Goal: Information Seeking & Learning: Learn about a topic

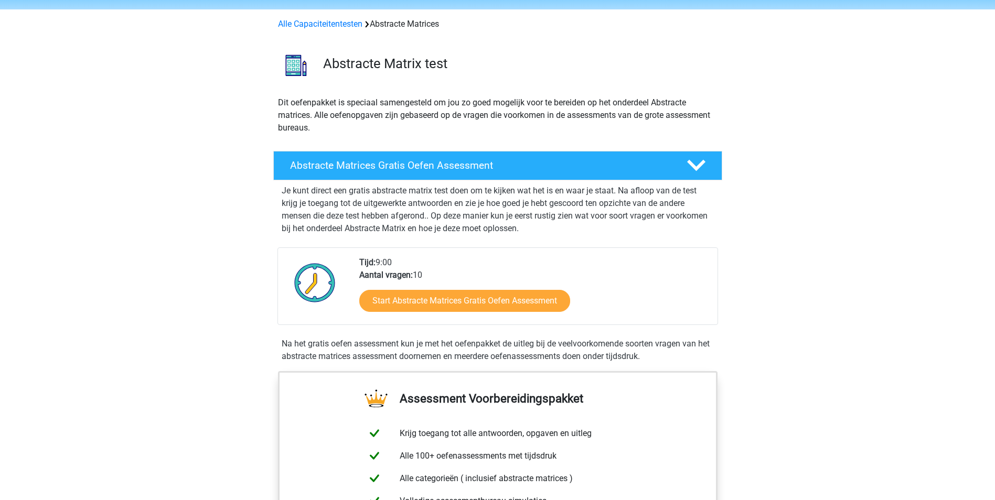
scroll to position [52, 0]
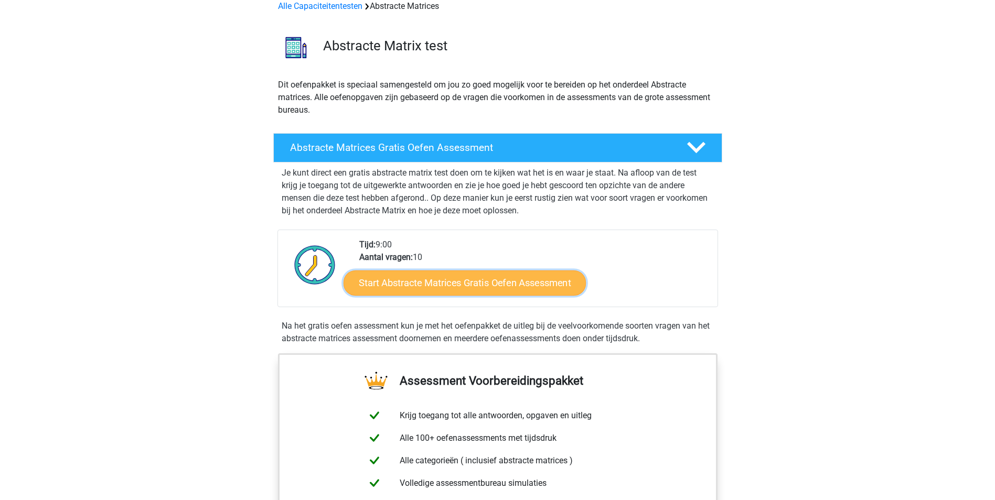
click at [474, 276] on link "Start Abstracte Matrices Gratis Oefen Assessment" at bounding box center [465, 282] width 242 height 25
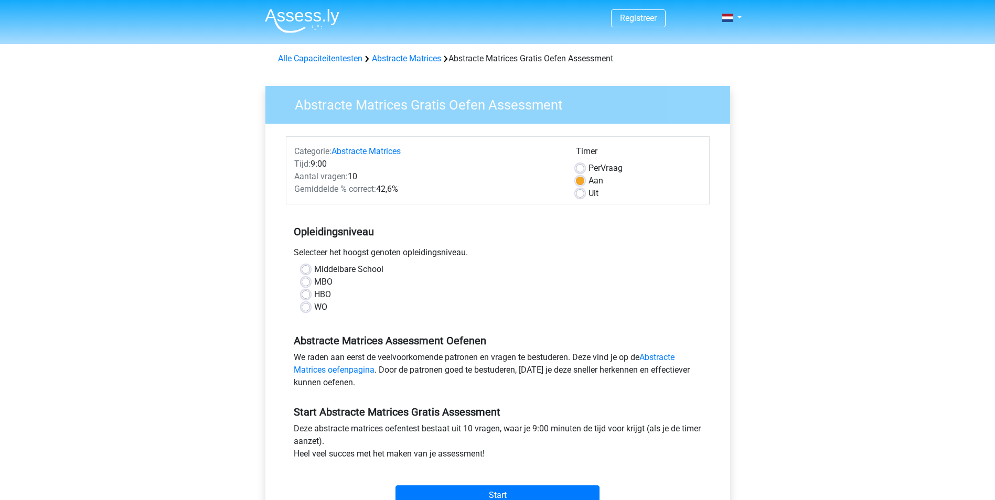
click at [324, 291] on label "HBO" at bounding box center [322, 295] width 17 height 13
click at [310, 291] on input "HBO" at bounding box center [306, 294] width 8 height 10
radio input "true"
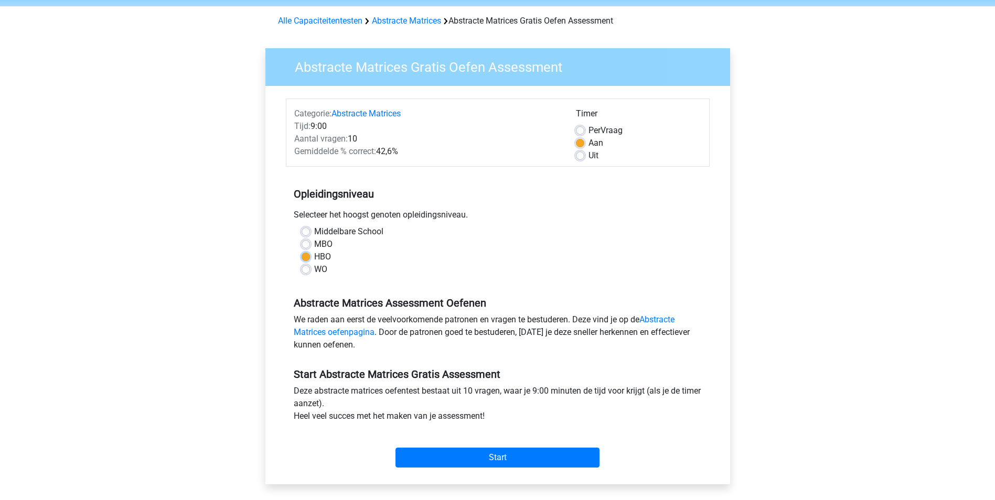
scroll to position [105, 0]
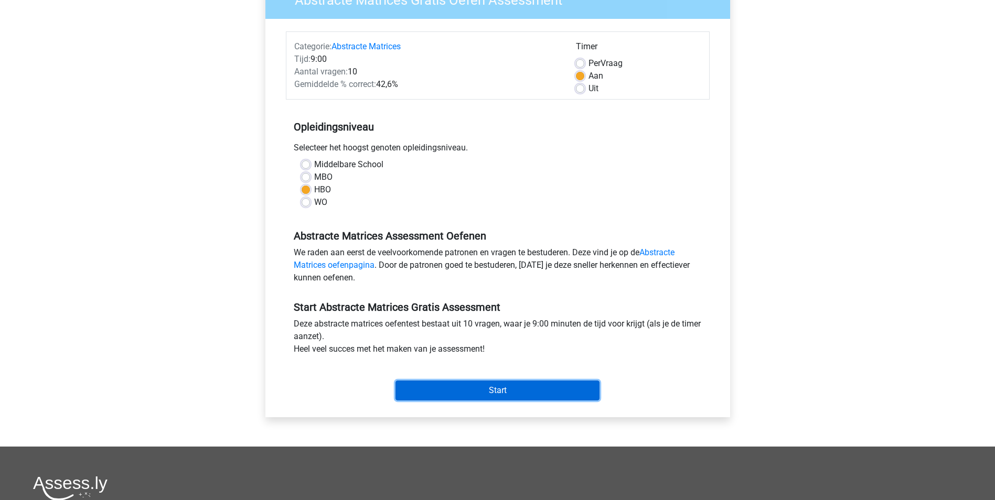
click at [488, 390] on input "Start" at bounding box center [498, 391] width 204 height 20
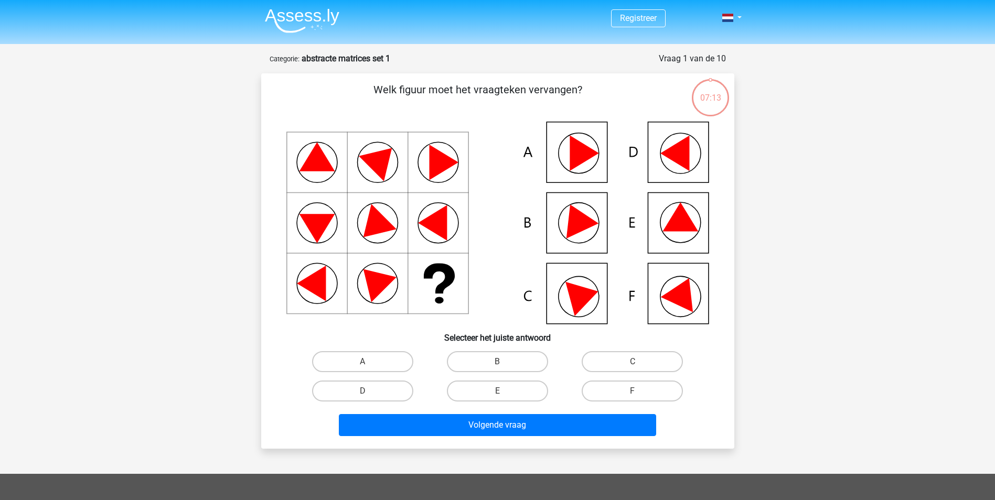
click at [665, 225] on icon at bounding box center [497, 223] width 423 height 202
click at [468, 394] on label "E" at bounding box center [497, 391] width 101 height 21
click at [497, 394] on input "E" at bounding box center [500, 394] width 7 height 7
radio input "true"
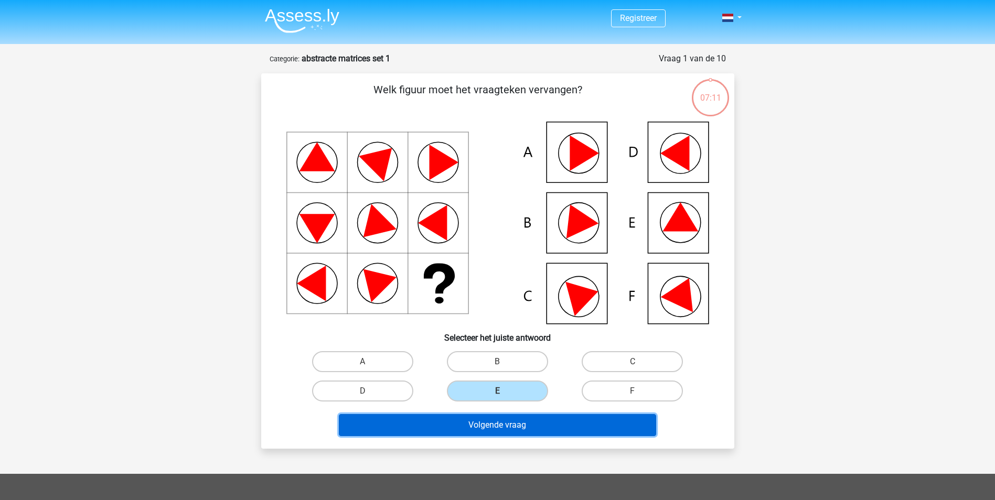
click at [497, 430] on button "Volgende vraag" at bounding box center [497, 425] width 317 height 22
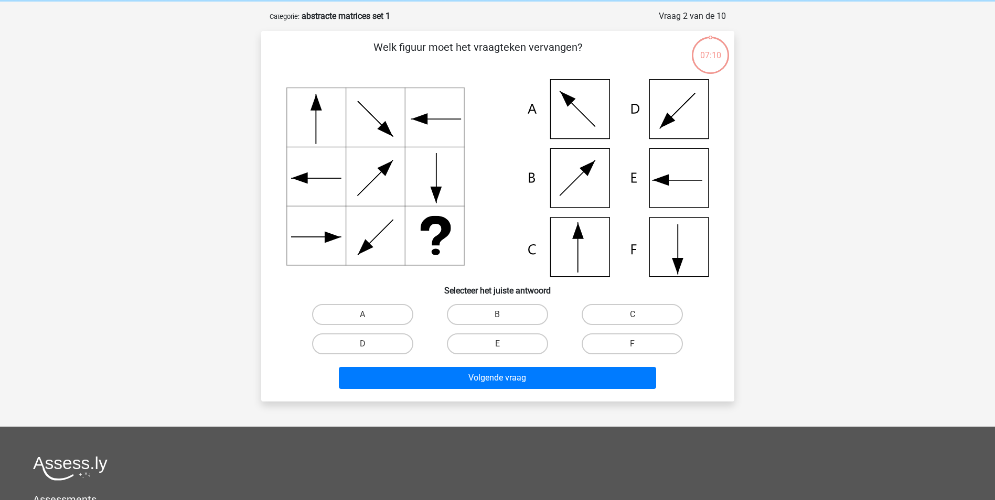
scroll to position [52, 0]
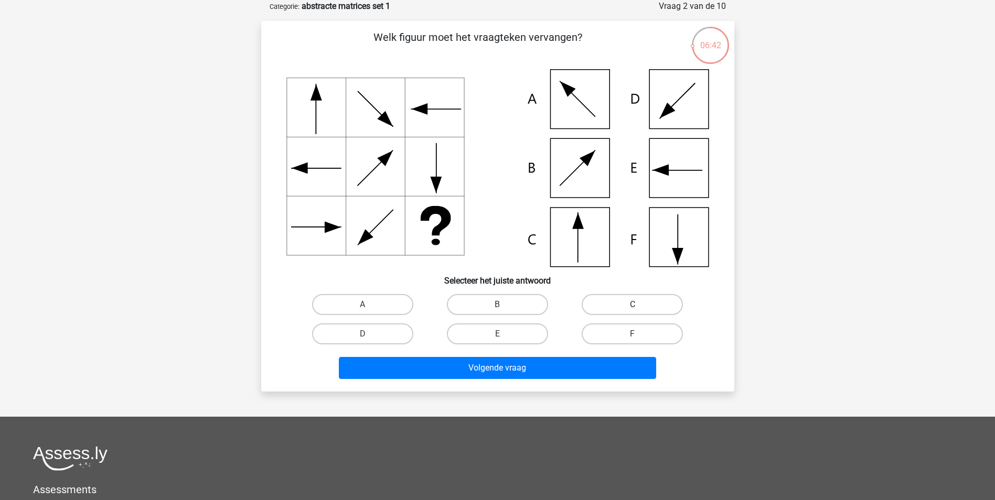
click at [658, 300] on label "C" at bounding box center [632, 304] width 101 height 21
click at [639, 305] on input "C" at bounding box center [636, 308] width 7 height 7
radio input "true"
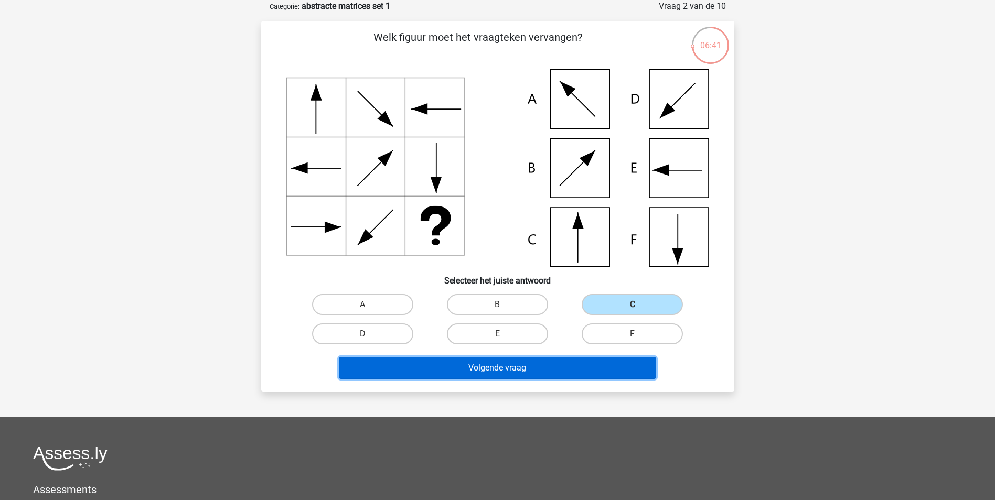
click at [559, 366] on button "Volgende vraag" at bounding box center [497, 368] width 317 height 22
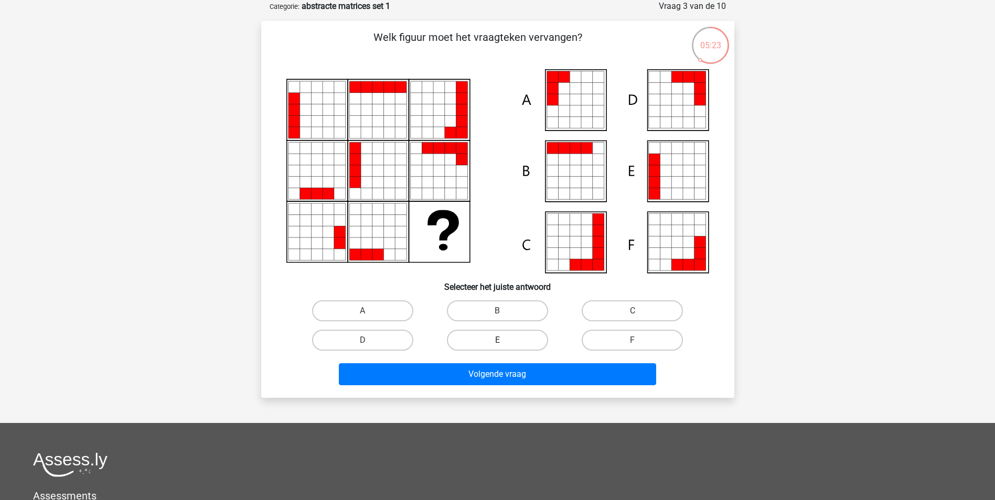
click at [480, 334] on label "E" at bounding box center [497, 340] width 101 height 21
click at [497, 340] on input "E" at bounding box center [500, 343] width 7 height 7
radio input "true"
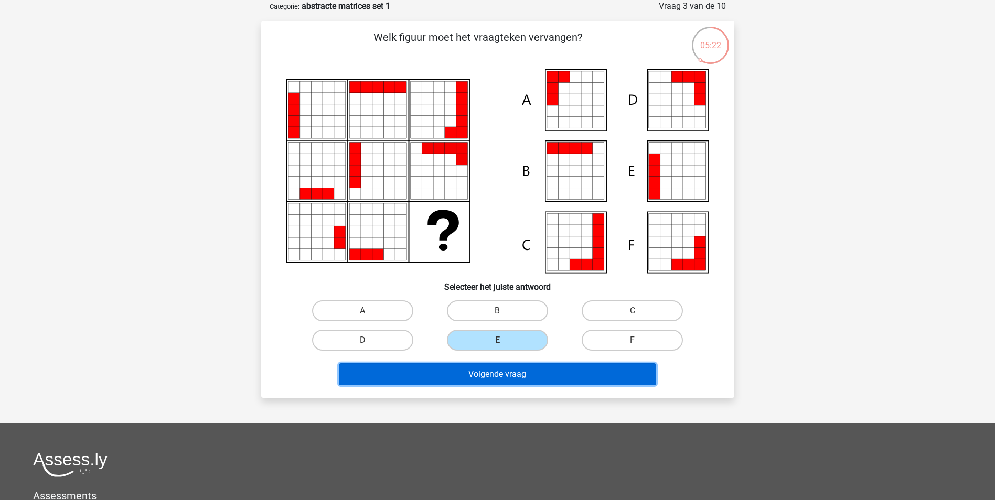
click at [513, 377] on button "Volgende vraag" at bounding box center [497, 375] width 317 height 22
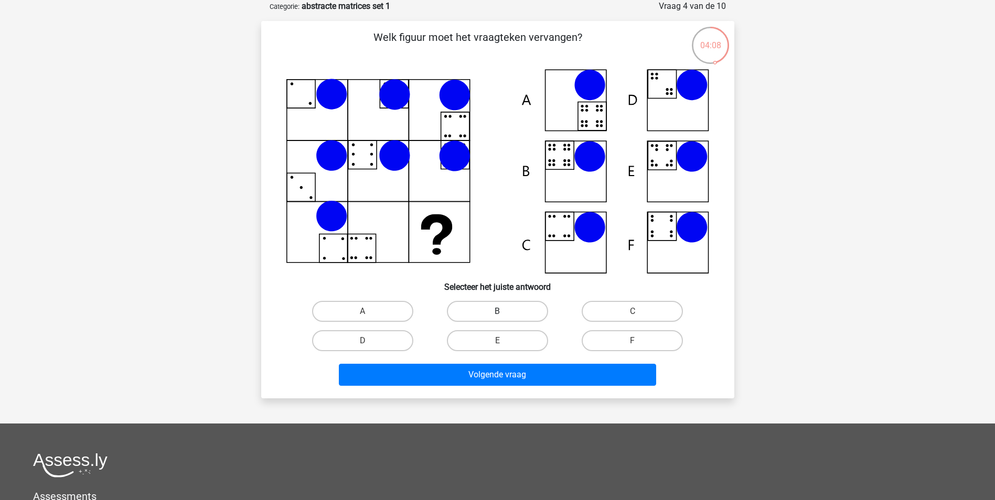
click at [493, 314] on label "B" at bounding box center [497, 311] width 101 height 21
click at [497, 314] on input "B" at bounding box center [500, 315] width 7 height 7
radio input "true"
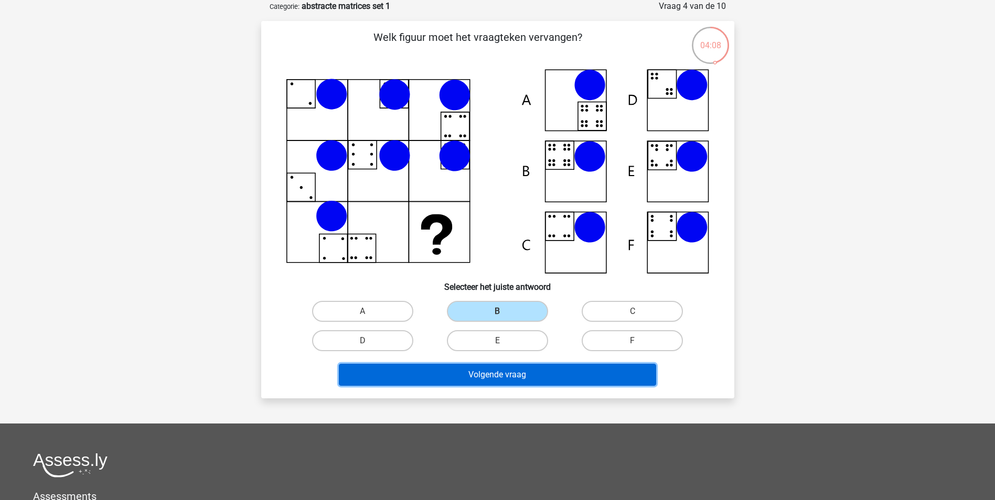
click at [514, 378] on button "Volgende vraag" at bounding box center [497, 375] width 317 height 22
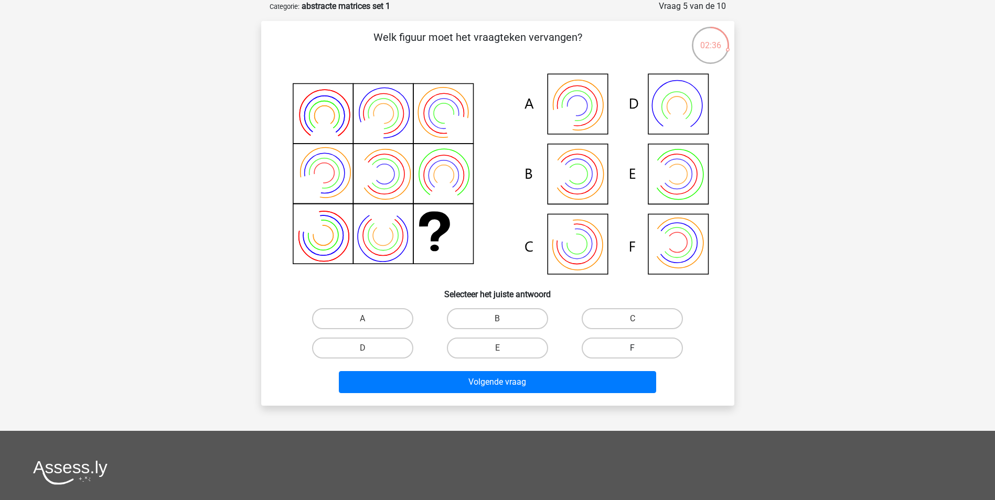
click at [628, 356] on label "F" at bounding box center [632, 348] width 101 height 21
click at [633, 355] on input "F" at bounding box center [636, 351] width 7 height 7
radio input "true"
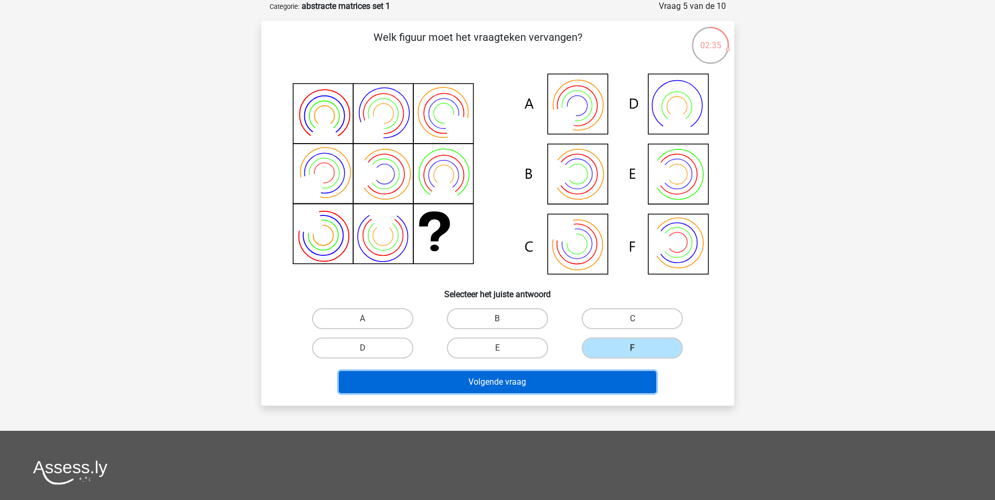
click at [588, 381] on button "Volgende vraag" at bounding box center [497, 382] width 317 height 22
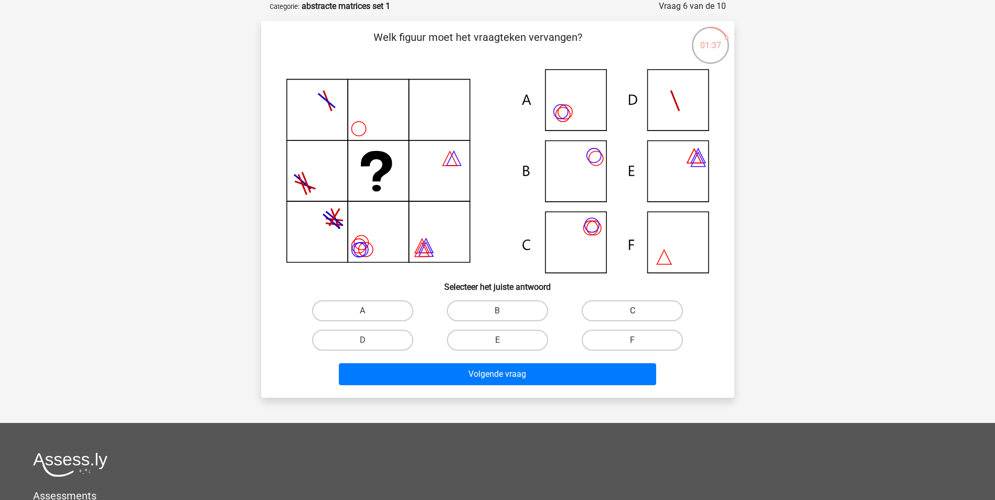
click at [632, 306] on label "C" at bounding box center [632, 311] width 101 height 21
click at [633, 311] on input "C" at bounding box center [636, 314] width 7 height 7
radio input "true"
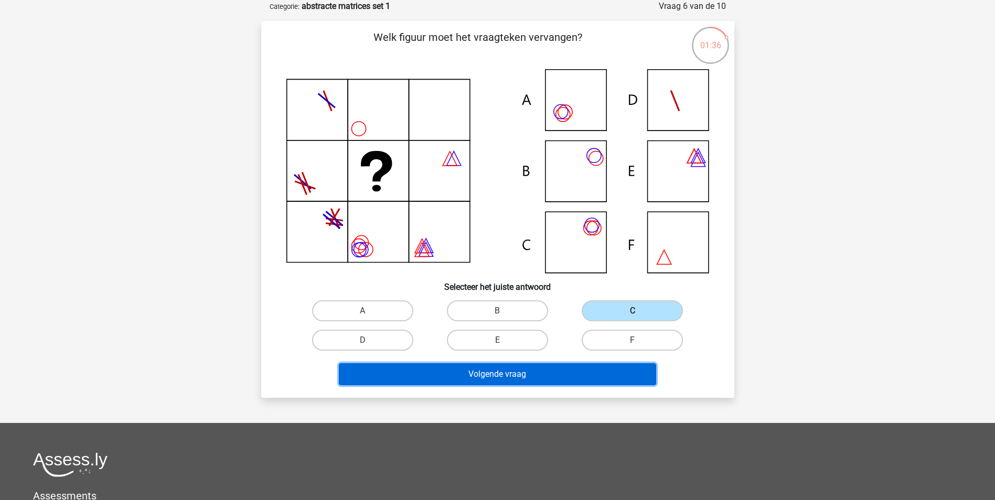
click at [510, 369] on button "Volgende vraag" at bounding box center [497, 375] width 317 height 22
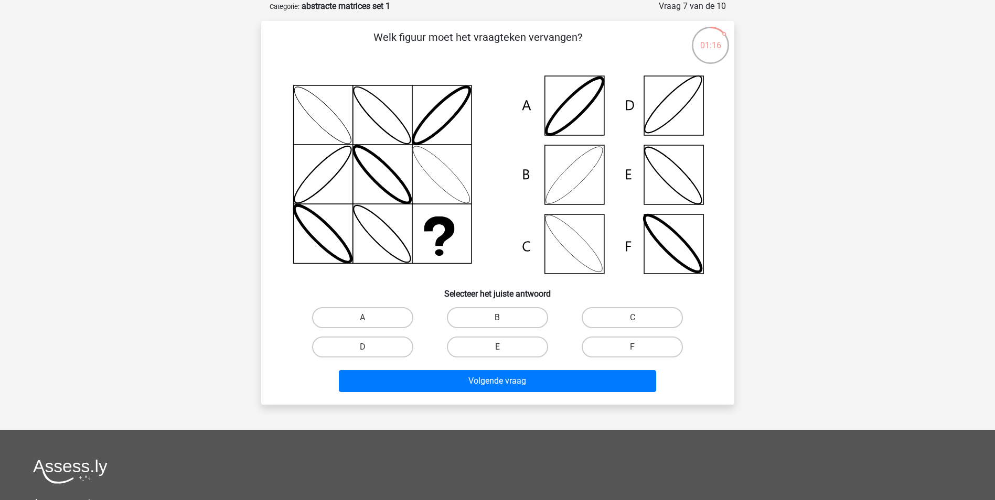
click at [517, 321] on label "B" at bounding box center [497, 317] width 101 height 21
click at [504, 321] on input "B" at bounding box center [500, 321] width 7 height 7
radio input "true"
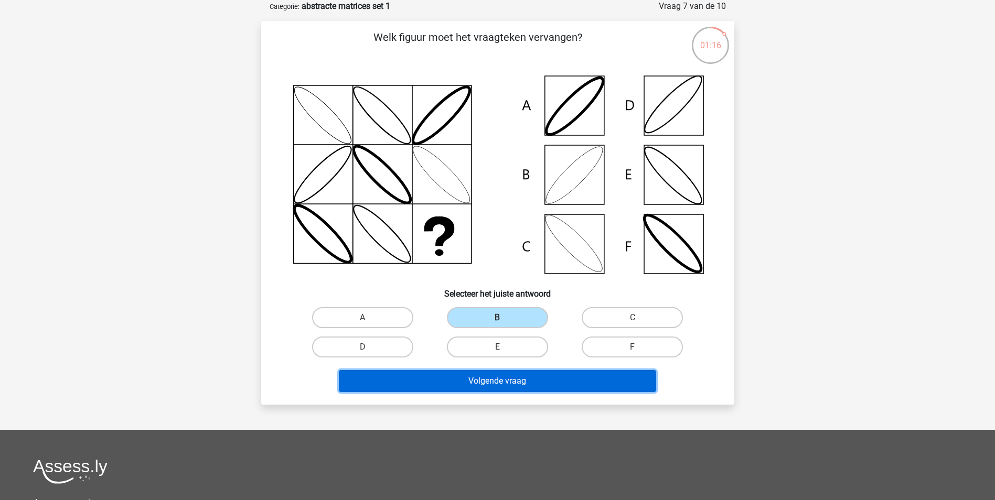
click at [522, 378] on button "Volgende vraag" at bounding box center [497, 381] width 317 height 22
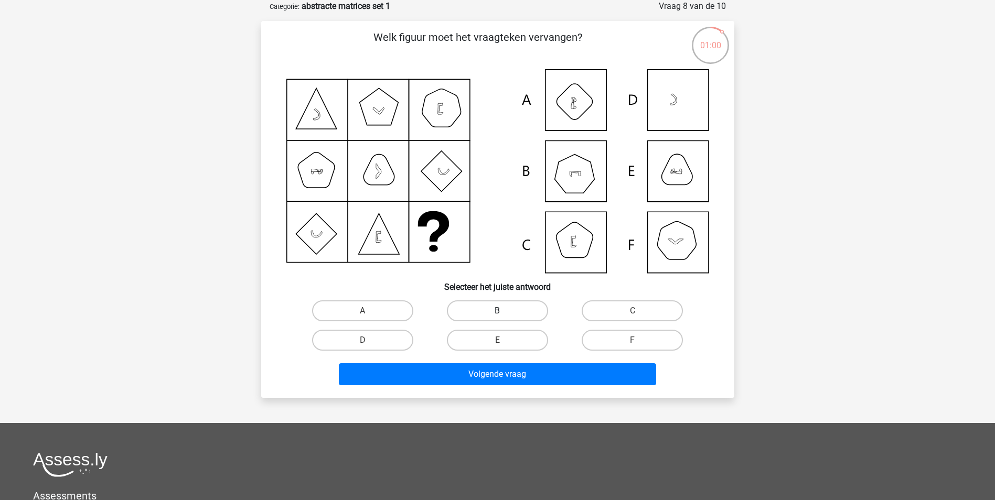
click at [475, 318] on label "B" at bounding box center [497, 311] width 101 height 21
click at [497, 318] on input "B" at bounding box center [500, 314] width 7 height 7
radio input "true"
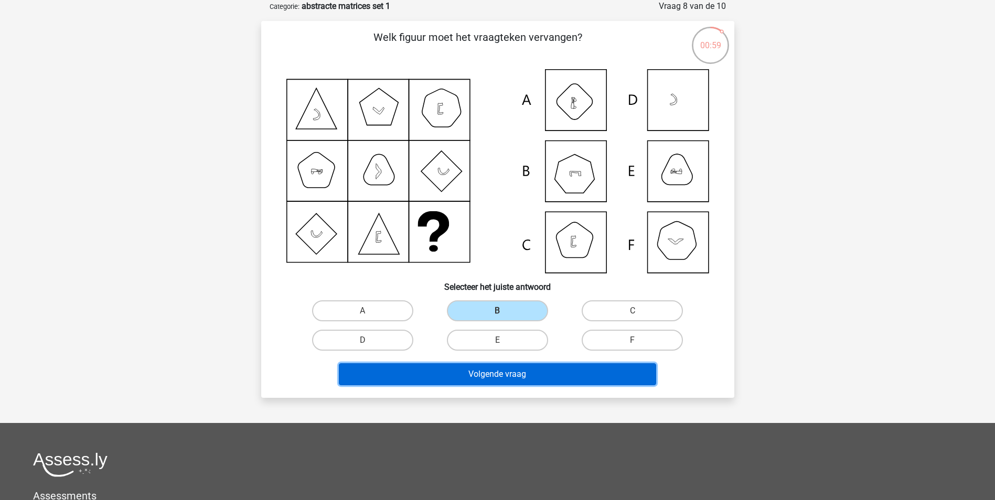
click at [510, 370] on button "Volgende vraag" at bounding box center [497, 375] width 317 height 22
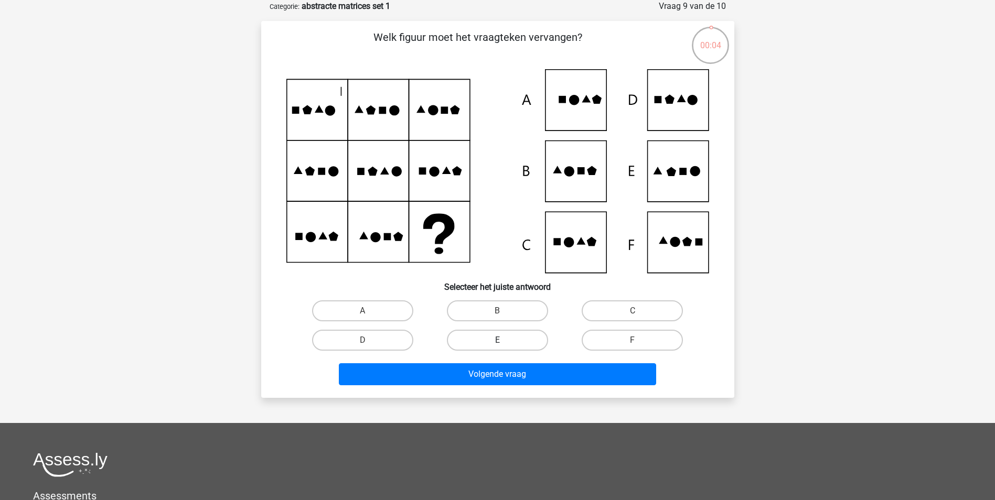
click at [484, 348] on label "E" at bounding box center [497, 340] width 101 height 21
click at [497, 347] on input "E" at bounding box center [500, 343] width 7 height 7
radio input "true"
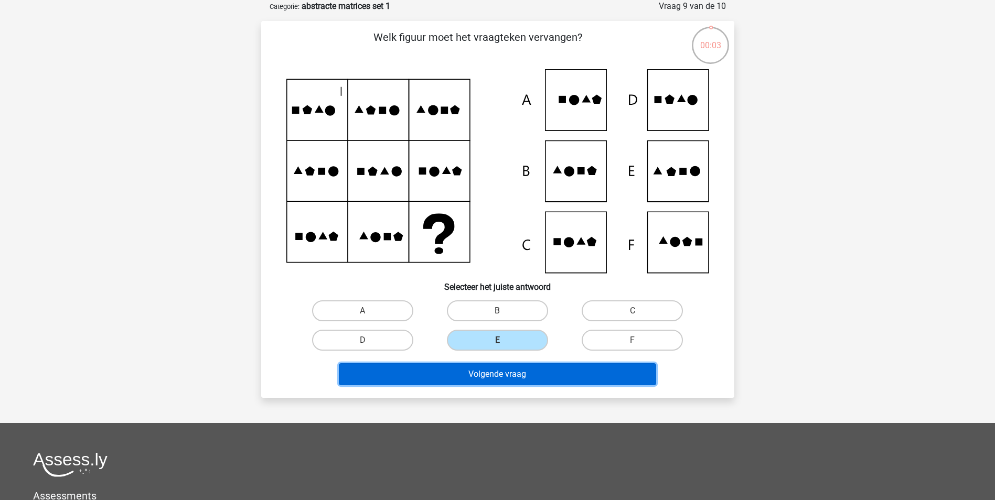
click at [500, 373] on button "Volgende vraag" at bounding box center [497, 375] width 317 height 22
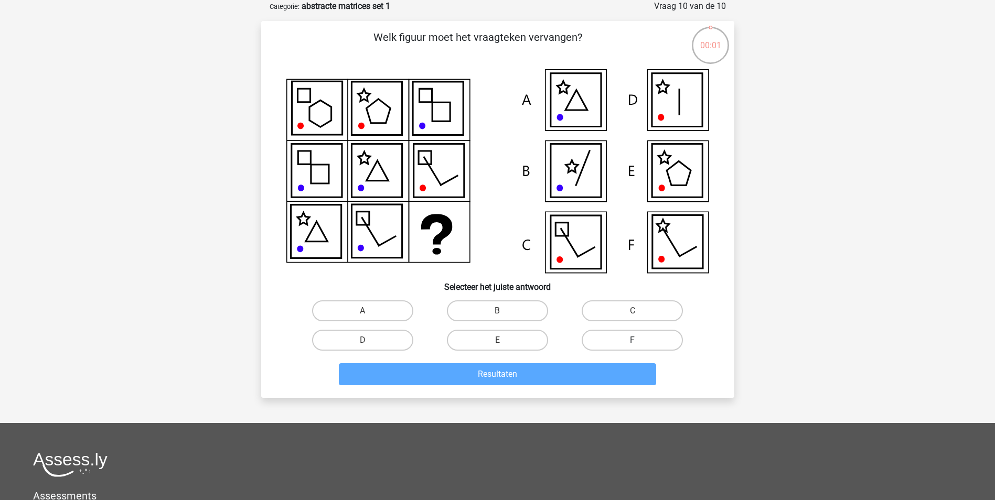
click at [631, 335] on label "F" at bounding box center [632, 340] width 101 height 21
click at [633, 340] on input "F" at bounding box center [636, 343] width 7 height 7
radio input "true"
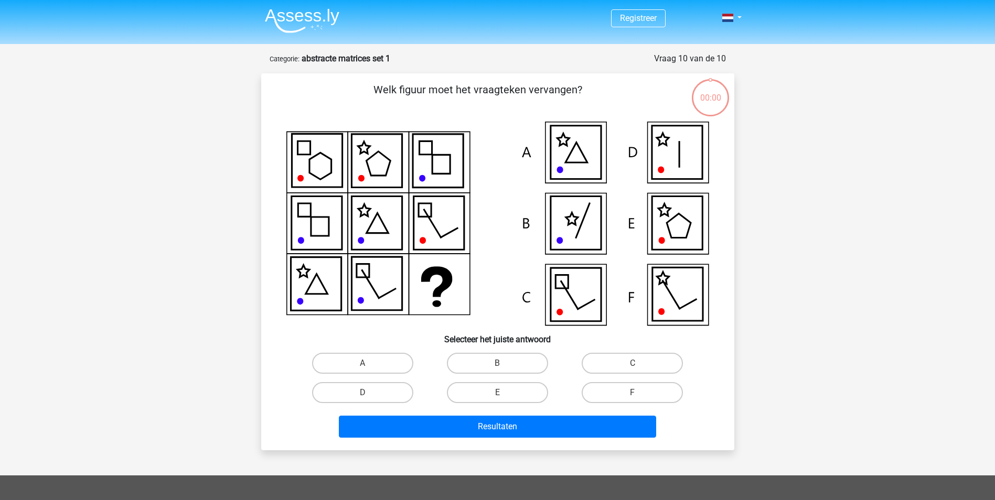
scroll to position [52, 0]
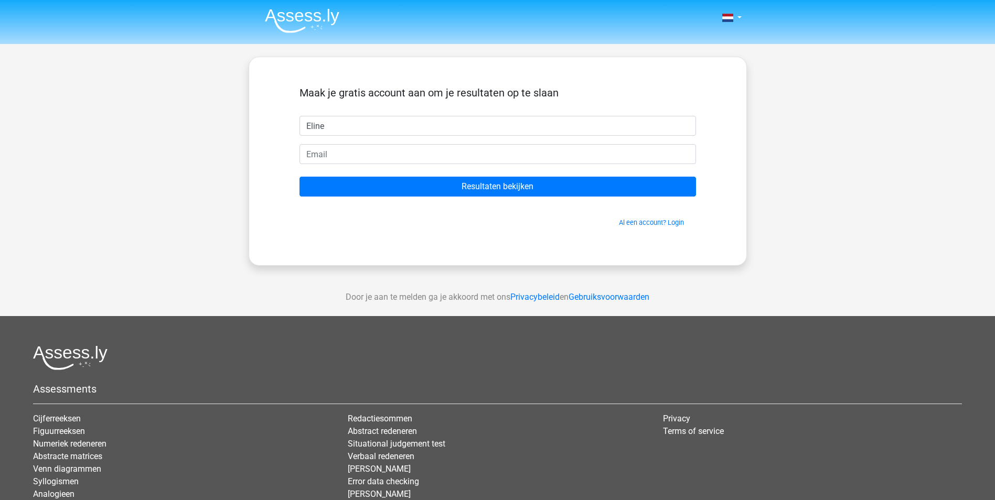
type input "Eline"
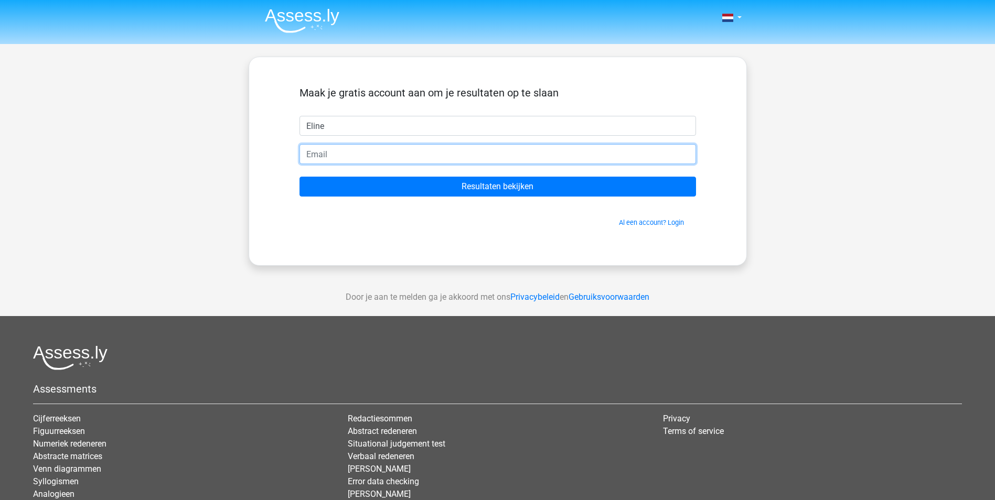
type input "G"
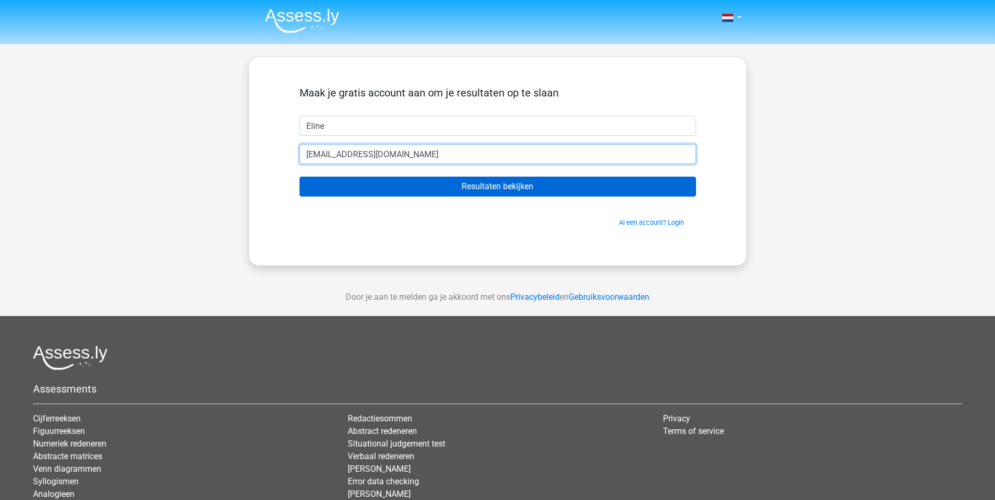
type input "[EMAIL_ADDRESS][DOMAIN_NAME]"
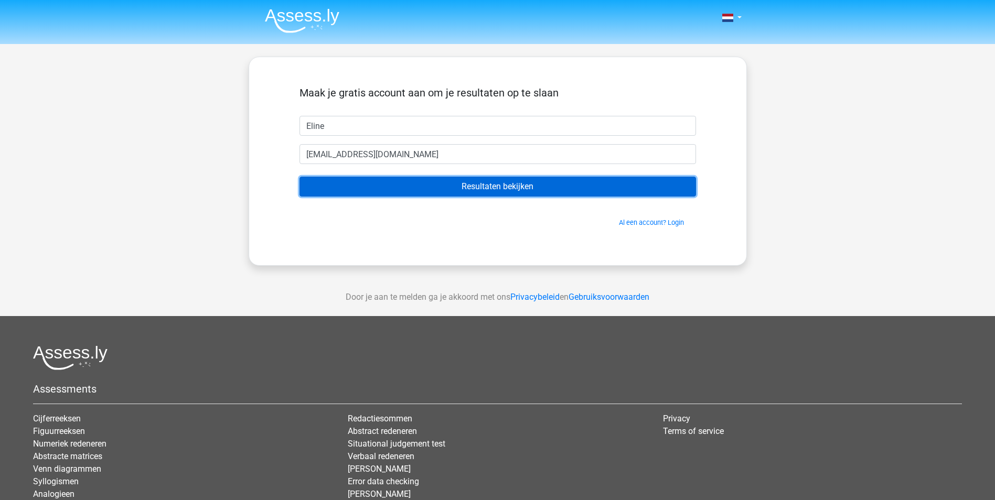
click at [512, 186] on input "Resultaten bekijken" at bounding box center [498, 187] width 397 height 20
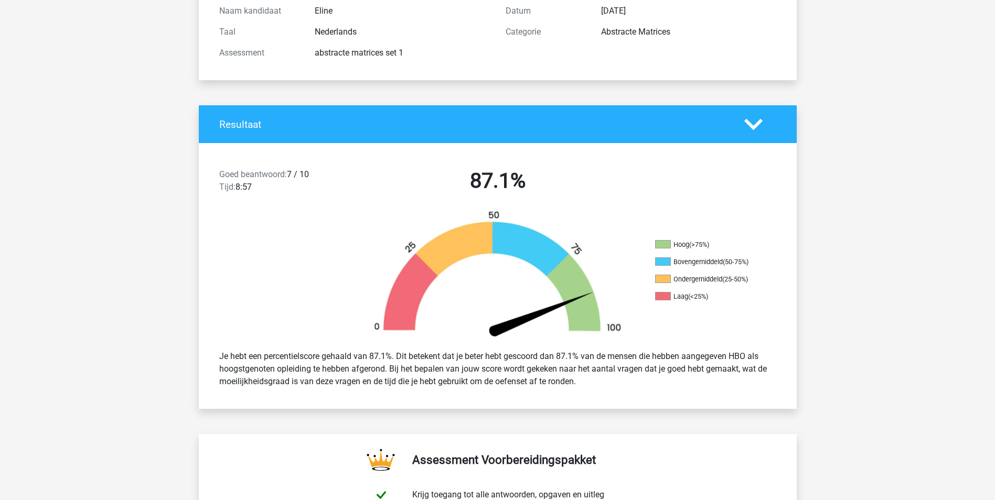
scroll to position [105, 0]
